Goal: Task Accomplishment & Management: Manage account settings

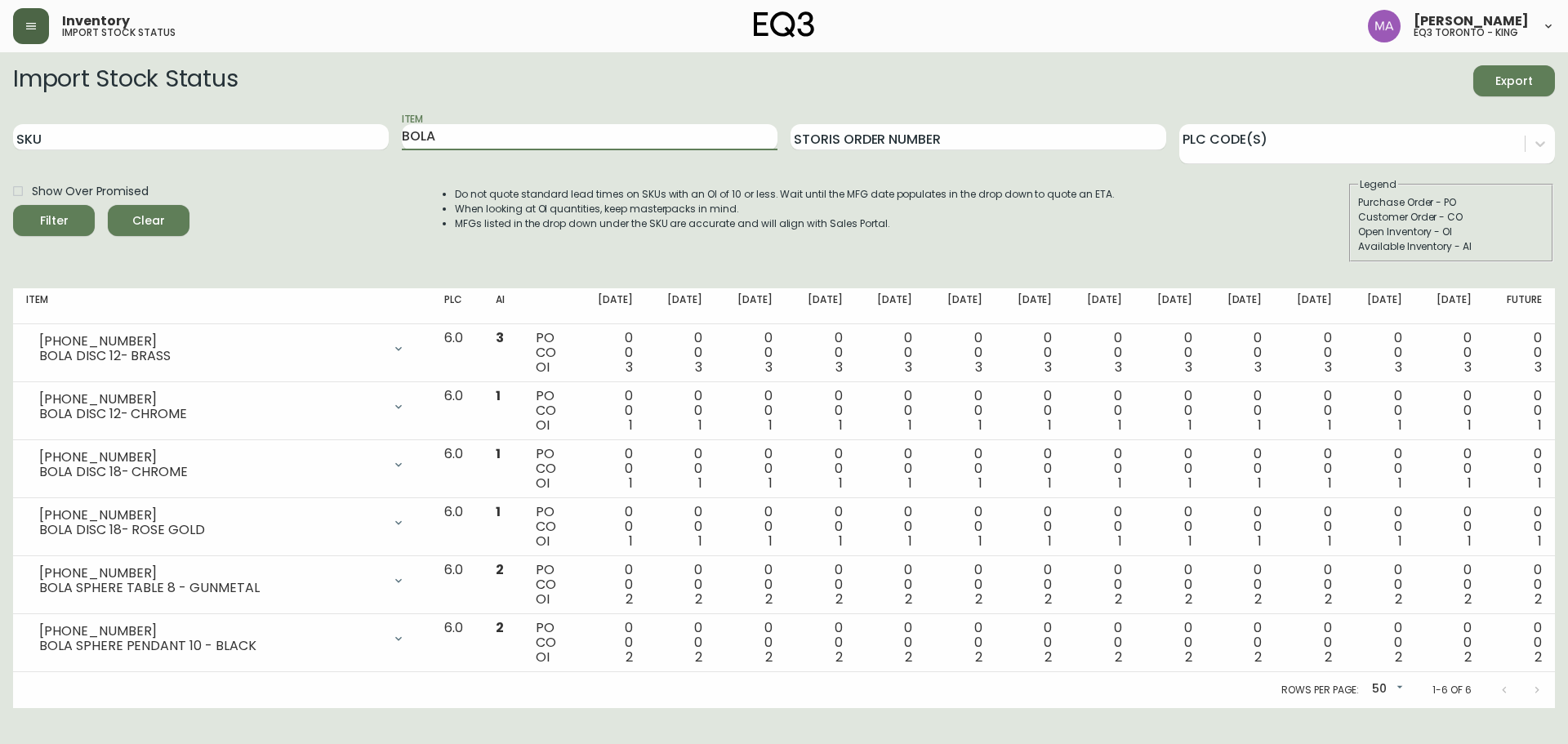
click at [18, 27] on button "button" at bounding box center [30, 26] width 36 height 36
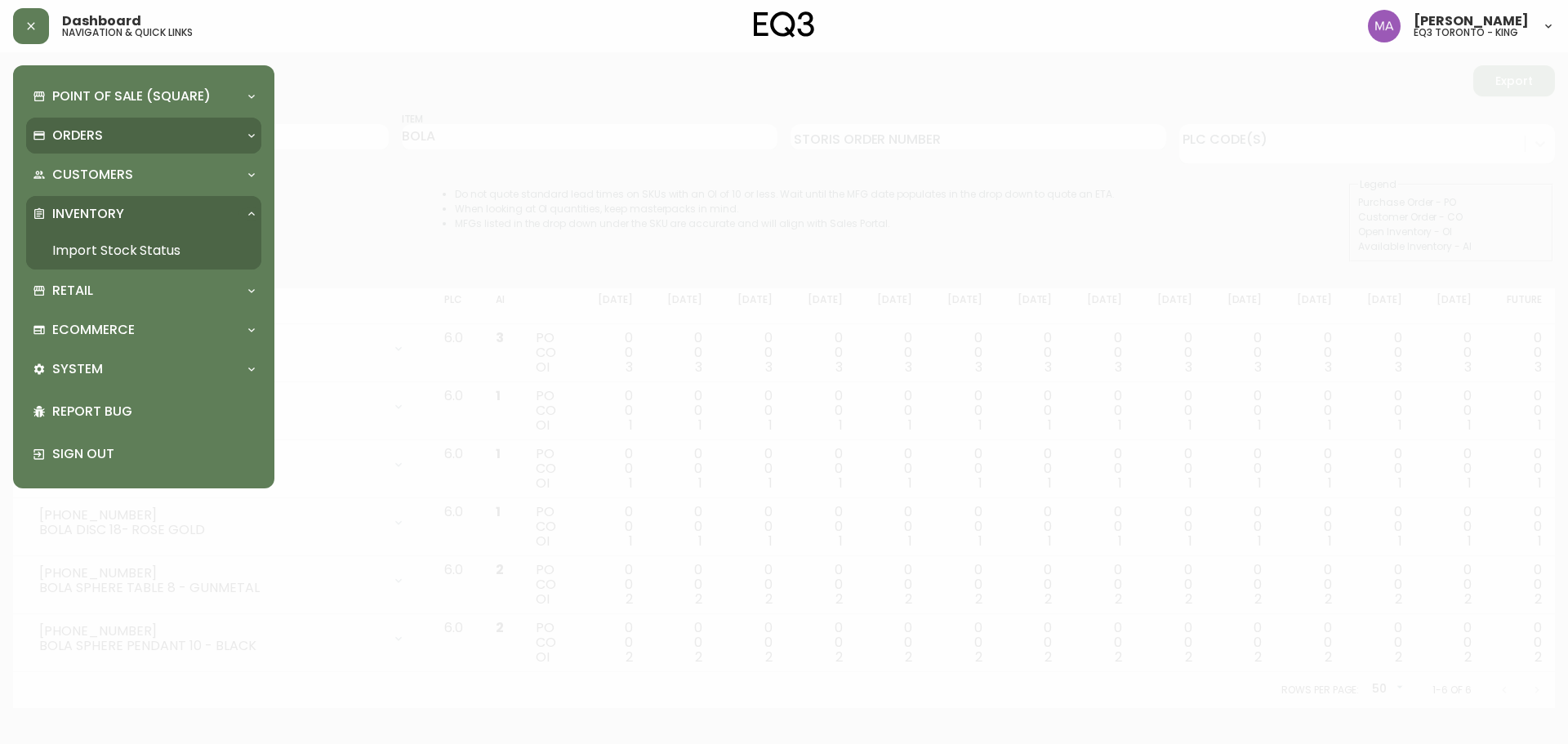
click at [118, 146] on div "Orders" at bounding box center [143, 135] width 235 height 36
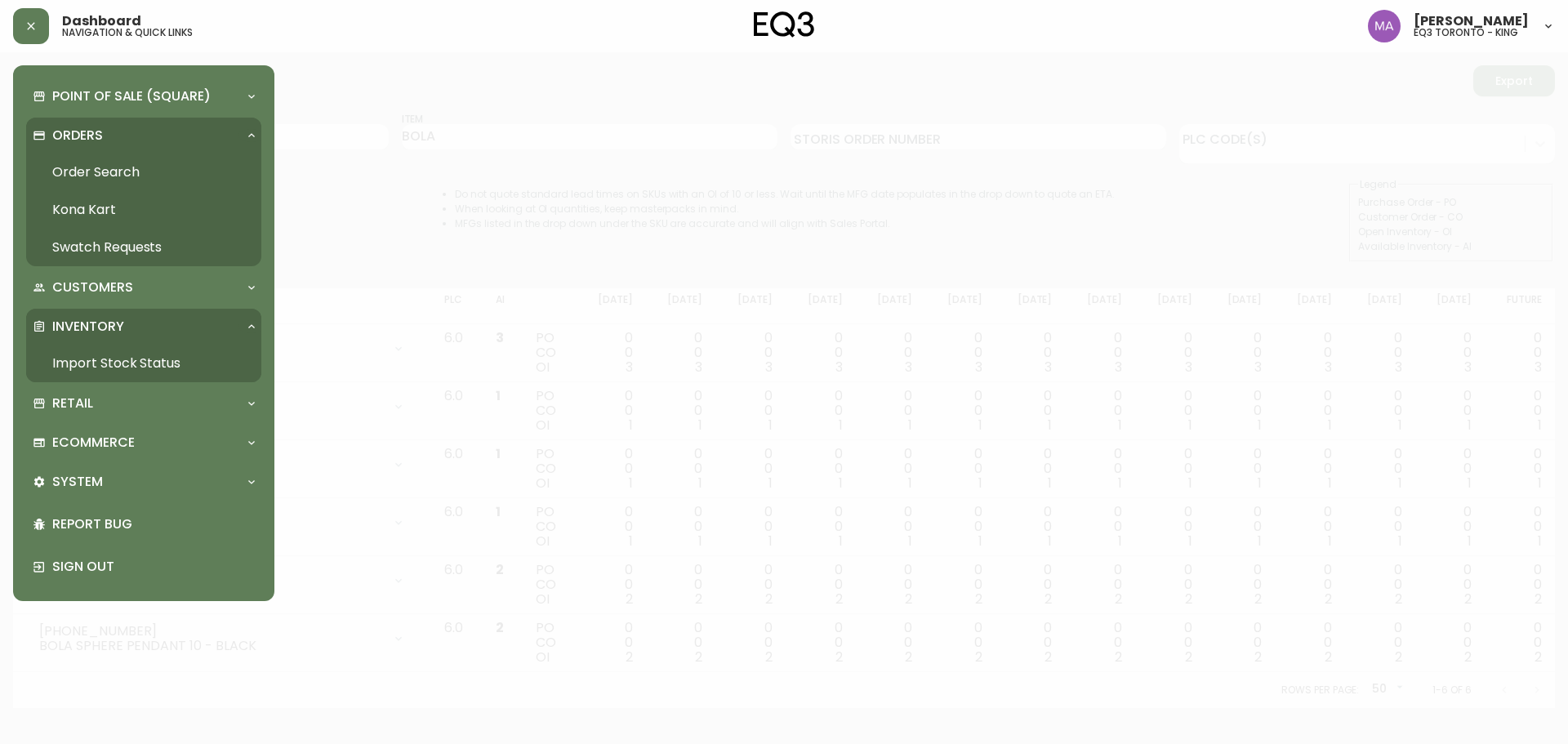
click at [124, 176] on link "Order Search" at bounding box center [143, 172] width 235 height 38
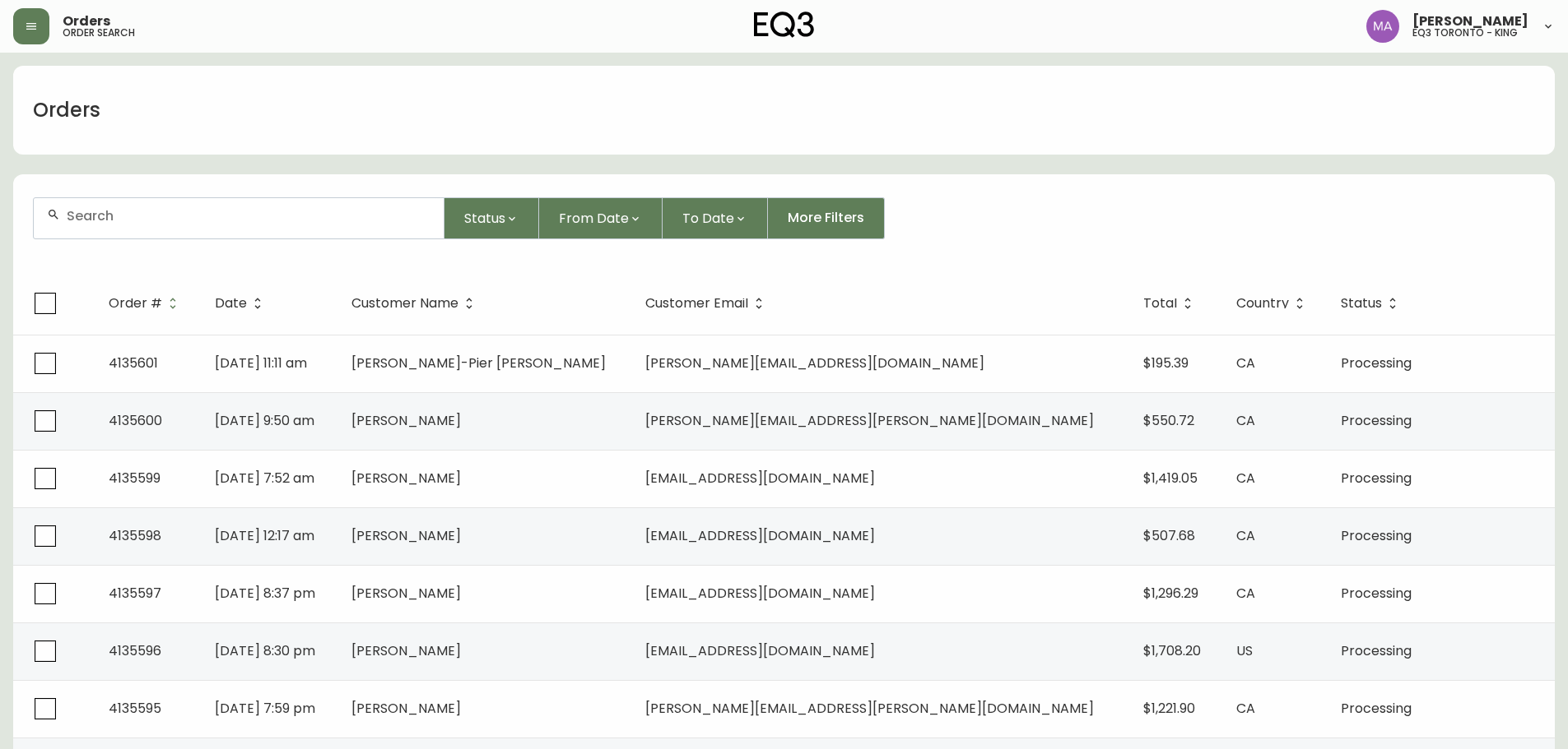
click at [193, 228] on div at bounding box center [238, 218] width 410 height 41
type input "ANNA SU"
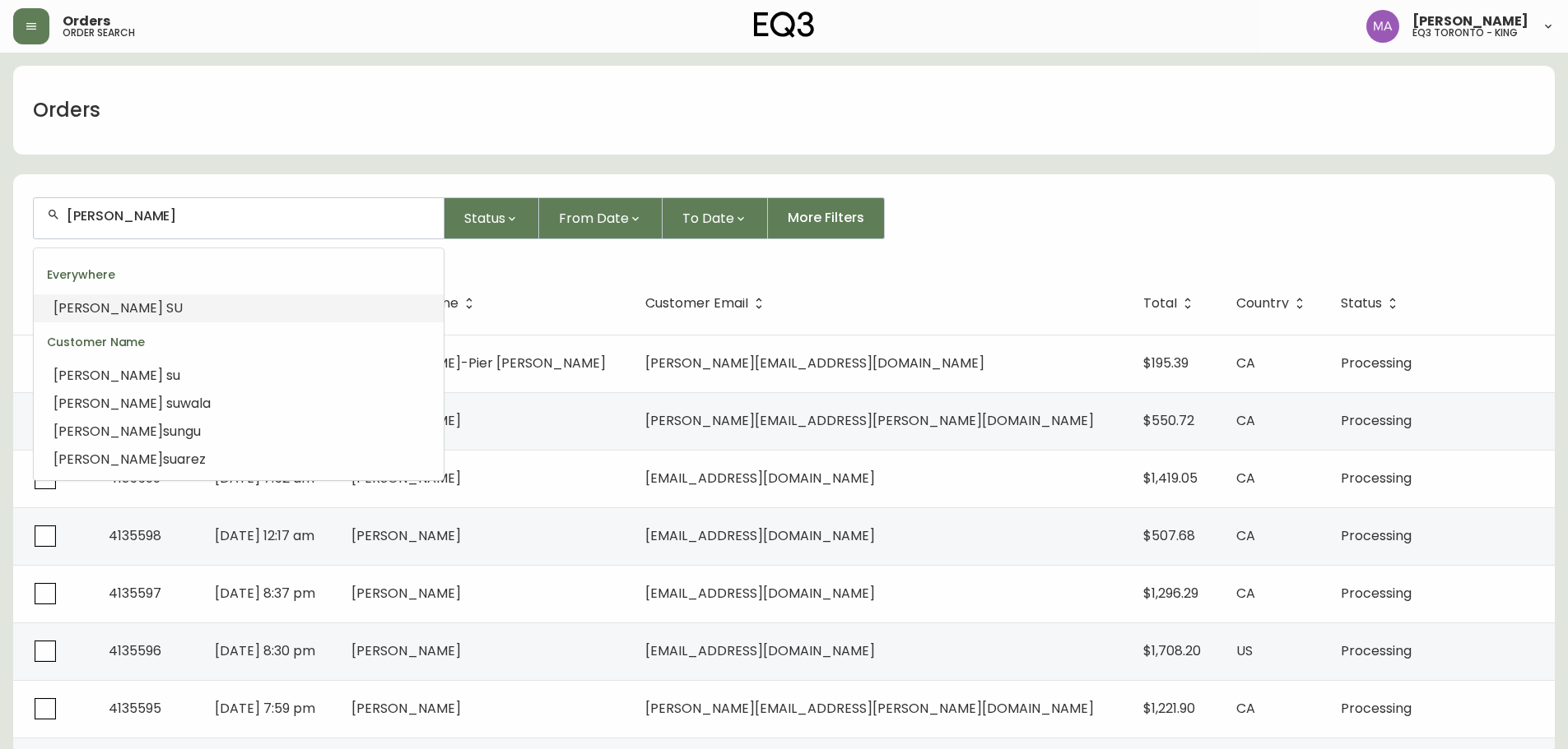
click at [113, 309] on li "ANNA SU" at bounding box center [238, 308] width 410 height 28
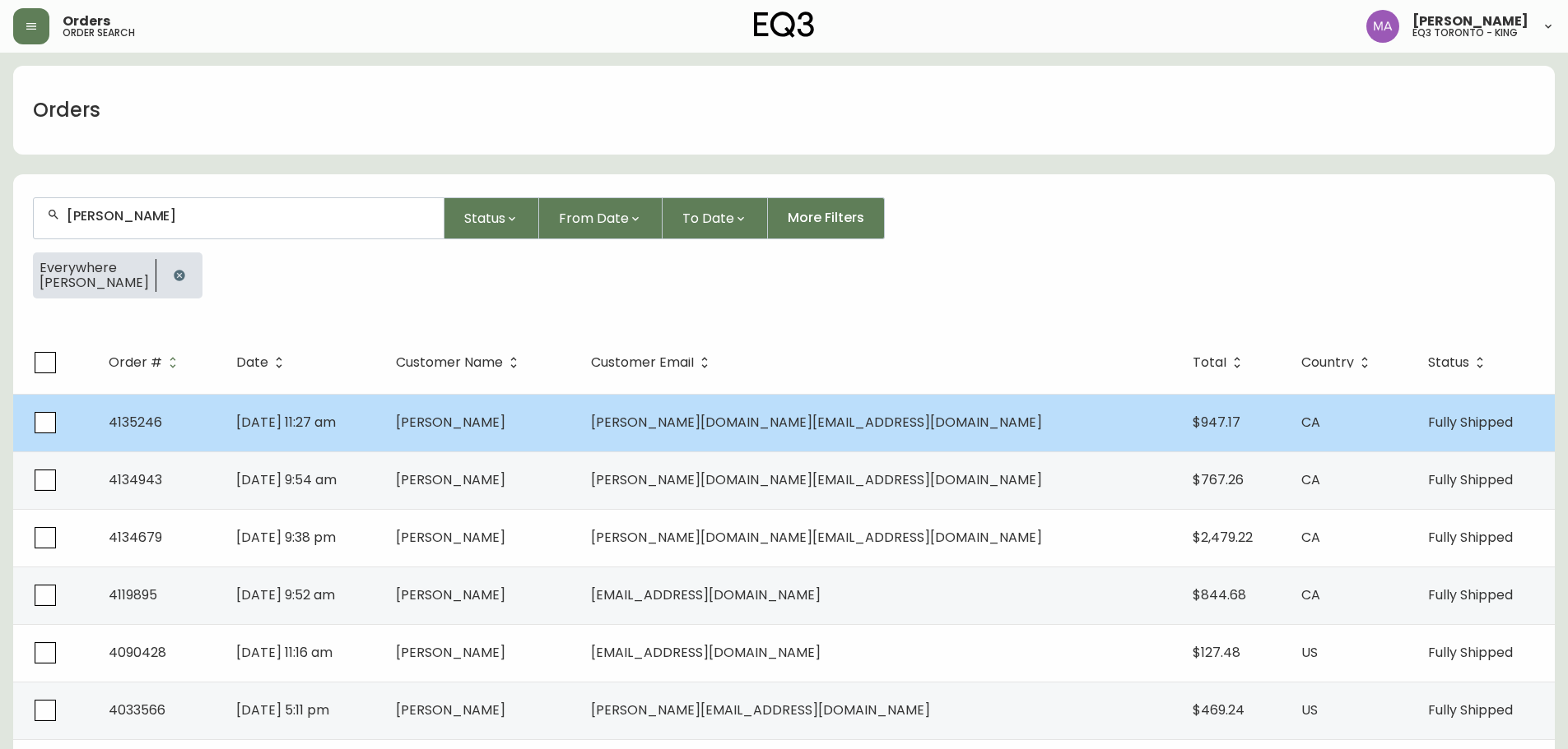
click at [969, 435] on td "[PERSON_NAME][DOMAIN_NAME][EMAIL_ADDRESS][DOMAIN_NAME]" at bounding box center [878, 423] width 601 height 57
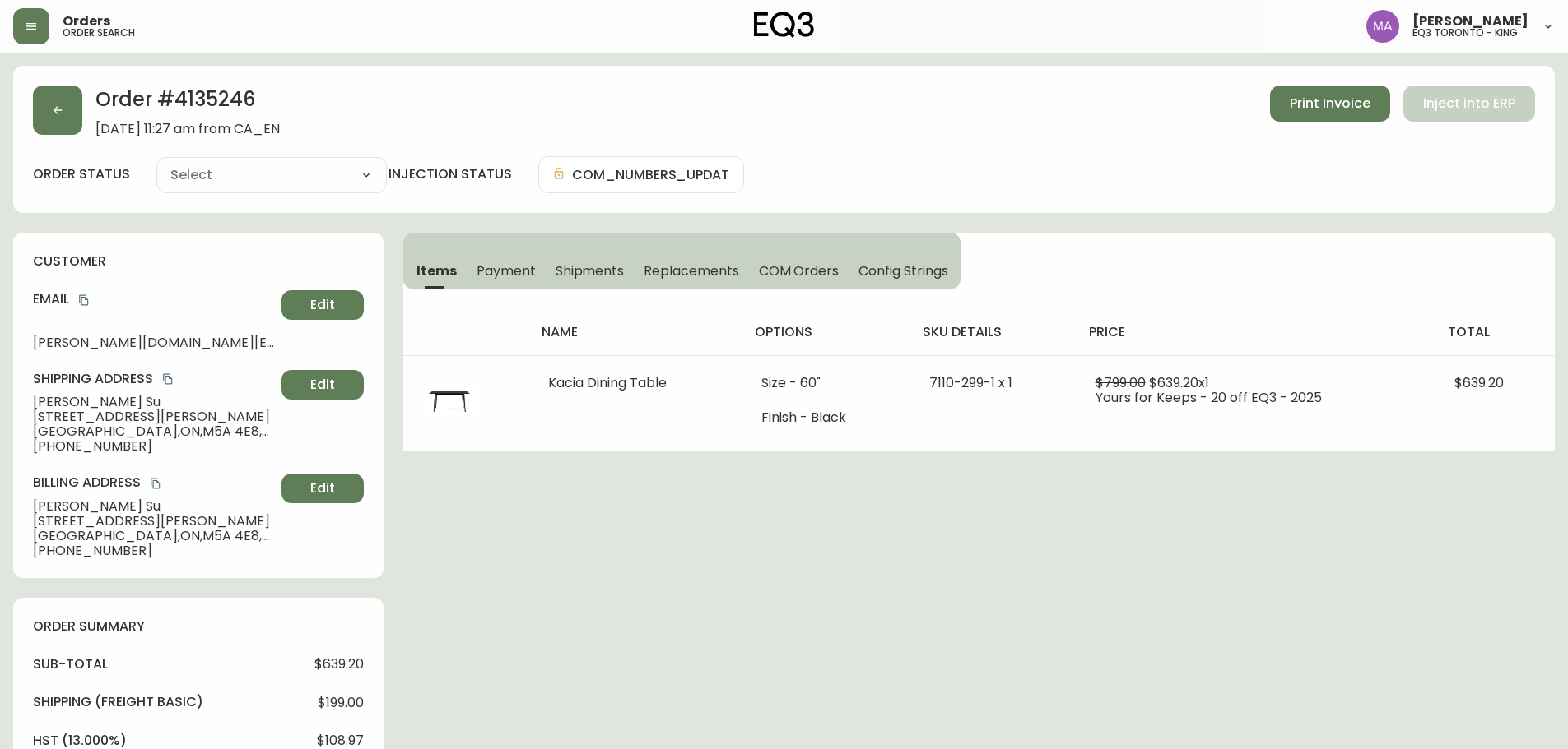
type input "Fully Shipped"
select select "FULLY_SHIPPED"
click at [1303, 116] on button "Print Invoice" at bounding box center [1330, 104] width 120 height 36
